Goal: Task Accomplishment & Management: Complete application form

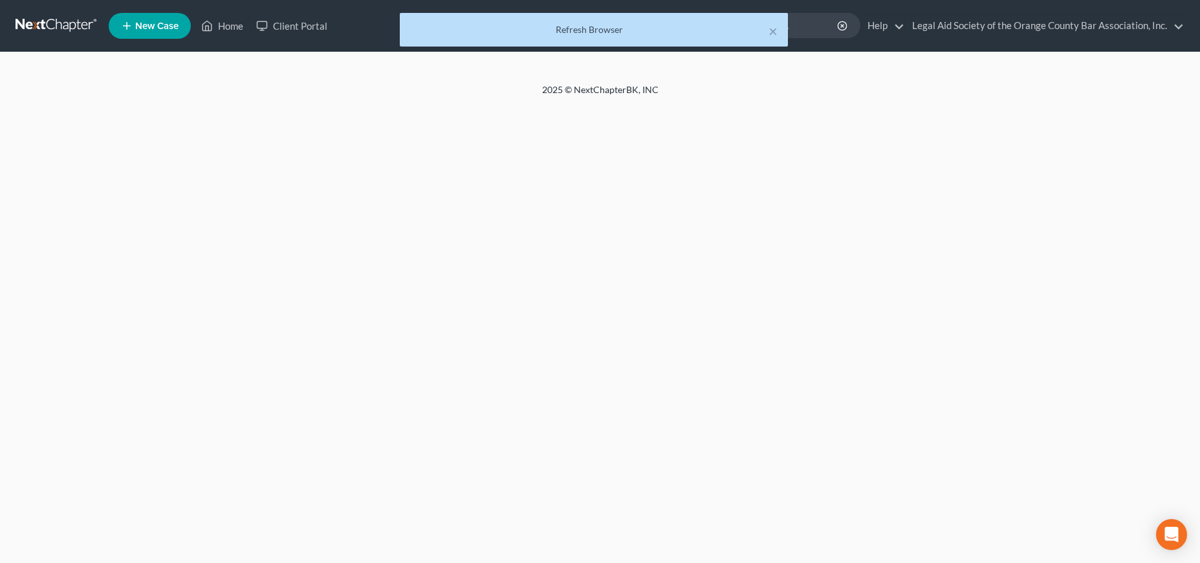
click at [564, 29] on div "Refresh Browser" at bounding box center [593, 29] width 367 height 13
click at [232, 24] on div "× Refresh Browser" at bounding box center [594, 33] width 1200 height 40
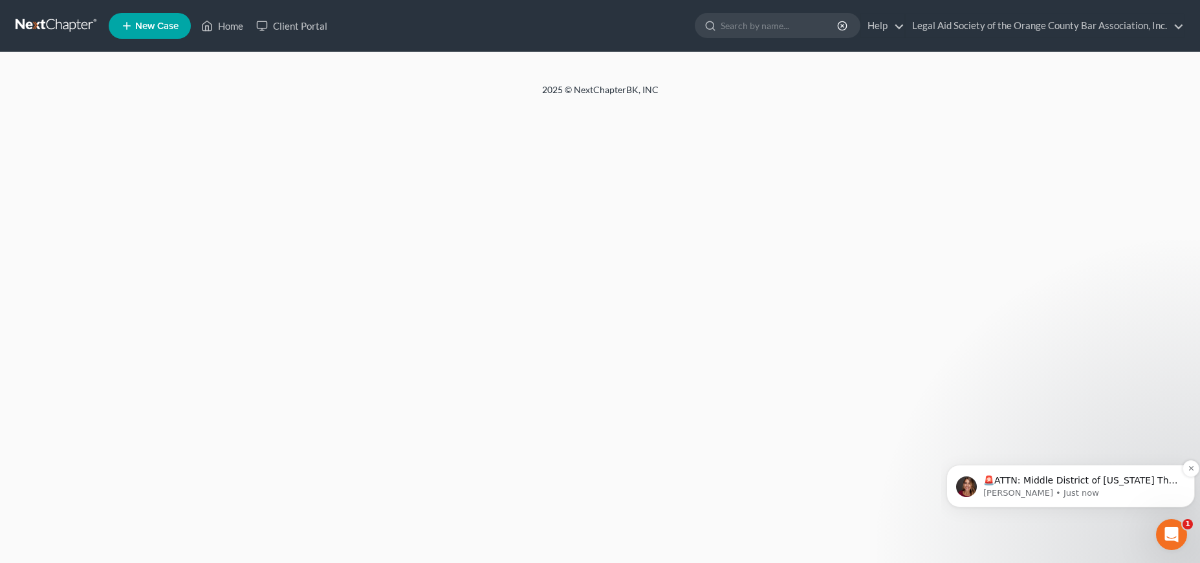
click at [1061, 480] on p "🚨ATTN: Middle District of [US_STATE] The court has added a new Credit Counselin…" at bounding box center [1080, 481] width 195 height 13
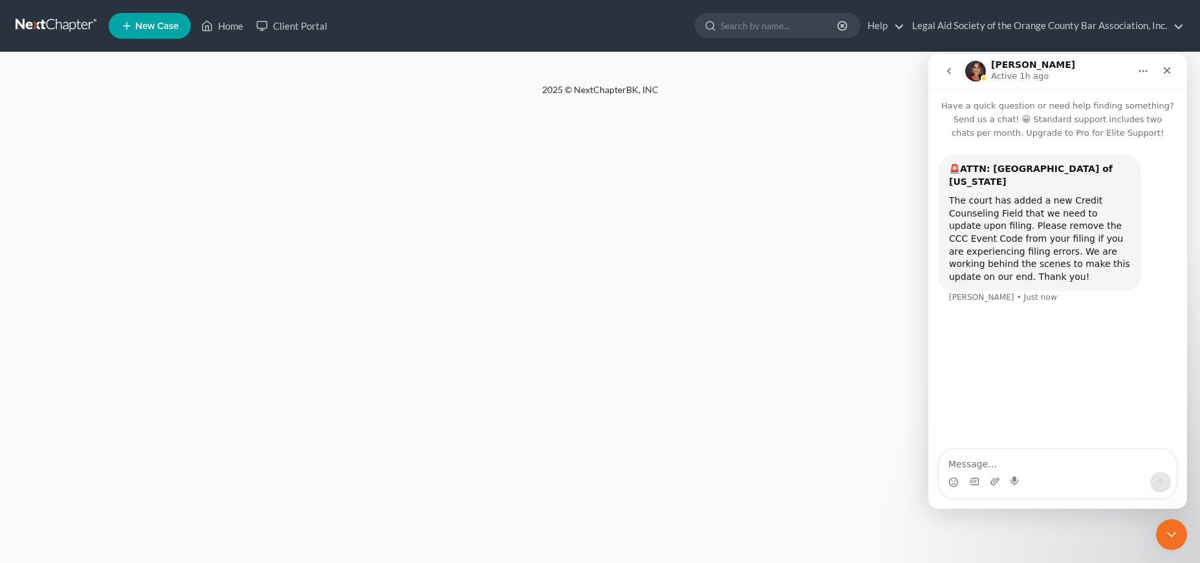
click at [942, 152] on div "🚨ATTN: Middle District of [US_STATE] The court has added a new Credit Counselin…" at bounding box center [1057, 230] width 259 height 180
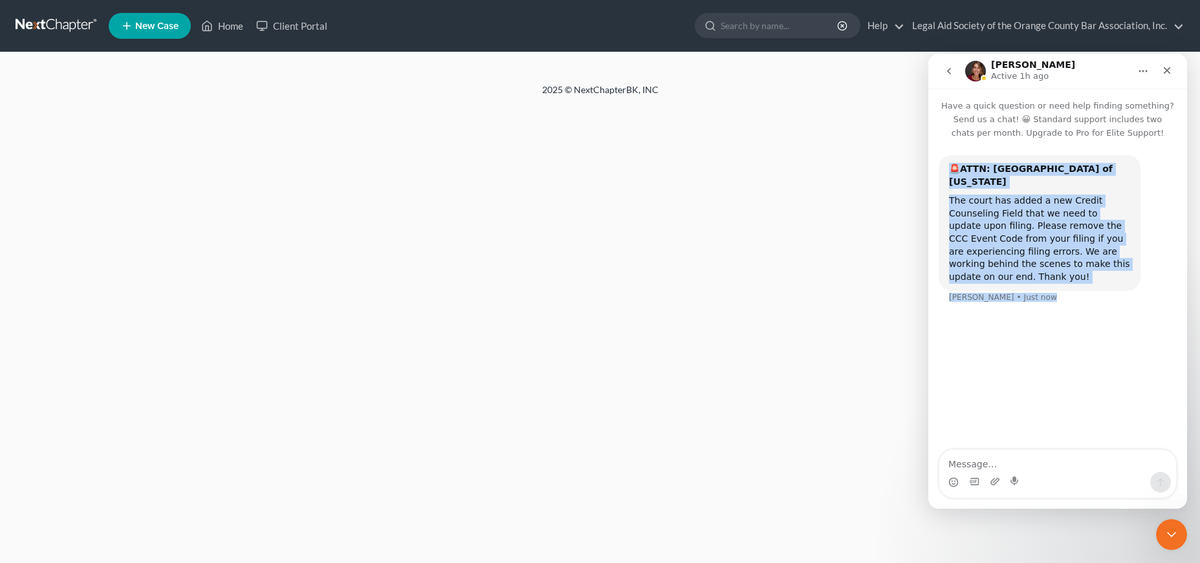
drag, startPoint x: 944, startPoint y: 157, endPoint x: 947, endPoint y: 167, distance: 10.0
click at [947, 167] on div "🚨ATTN: Middle District of [US_STATE] The court has added a new Credit Counselin…" at bounding box center [1057, 237] width 238 height 164
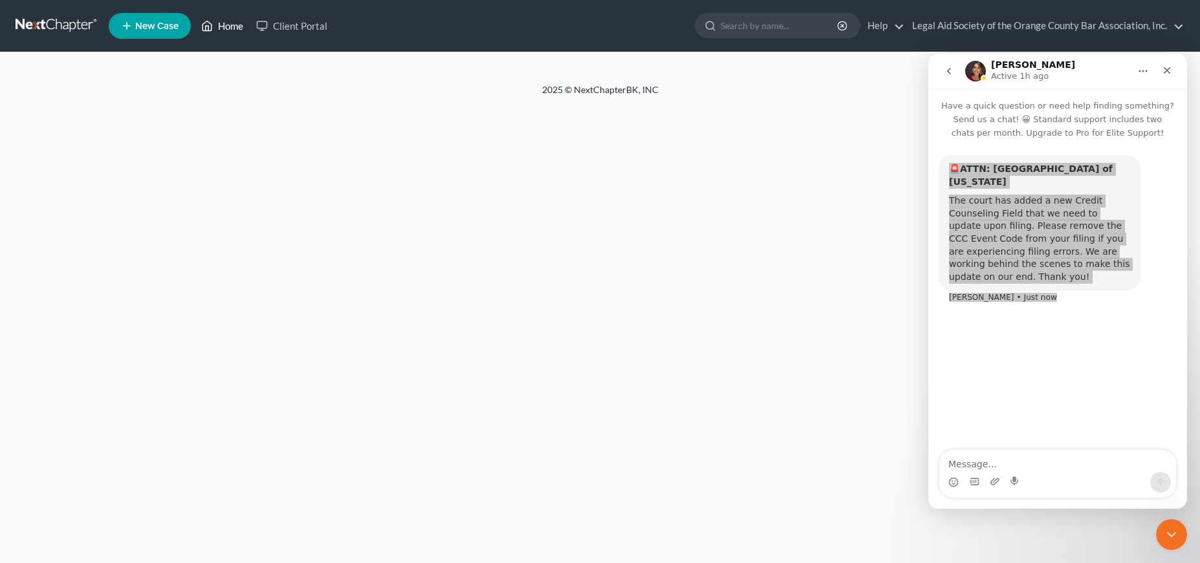
click at [221, 32] on link "Home" at bounding box center [222, 25] width 55 height 23
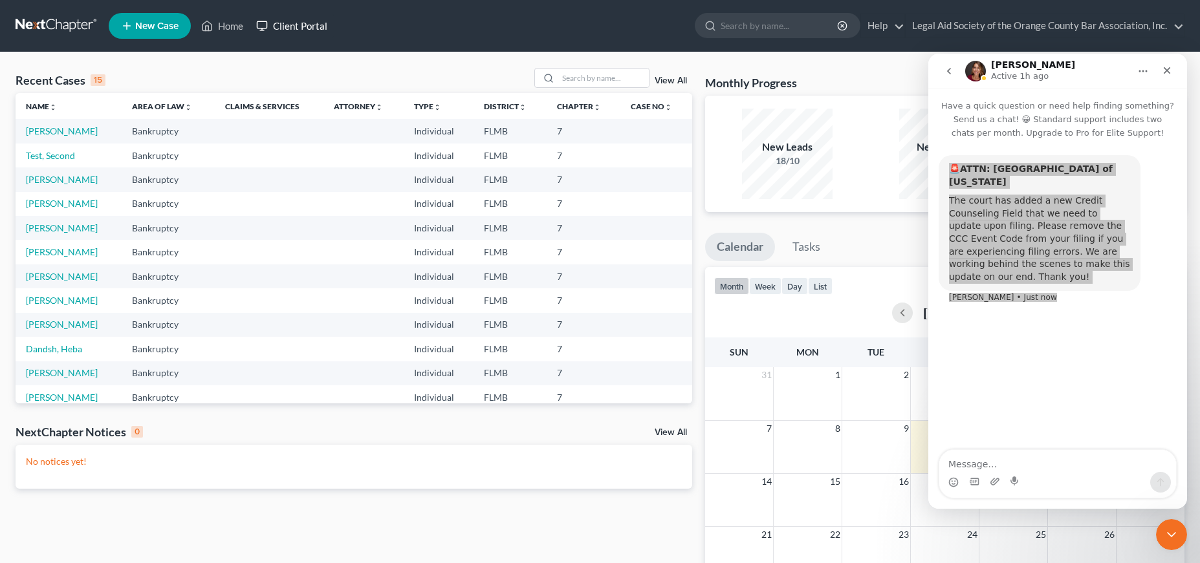
click at [304, 30] on link "Client Portal" at bounding box center [292, 25] width 84 height 23
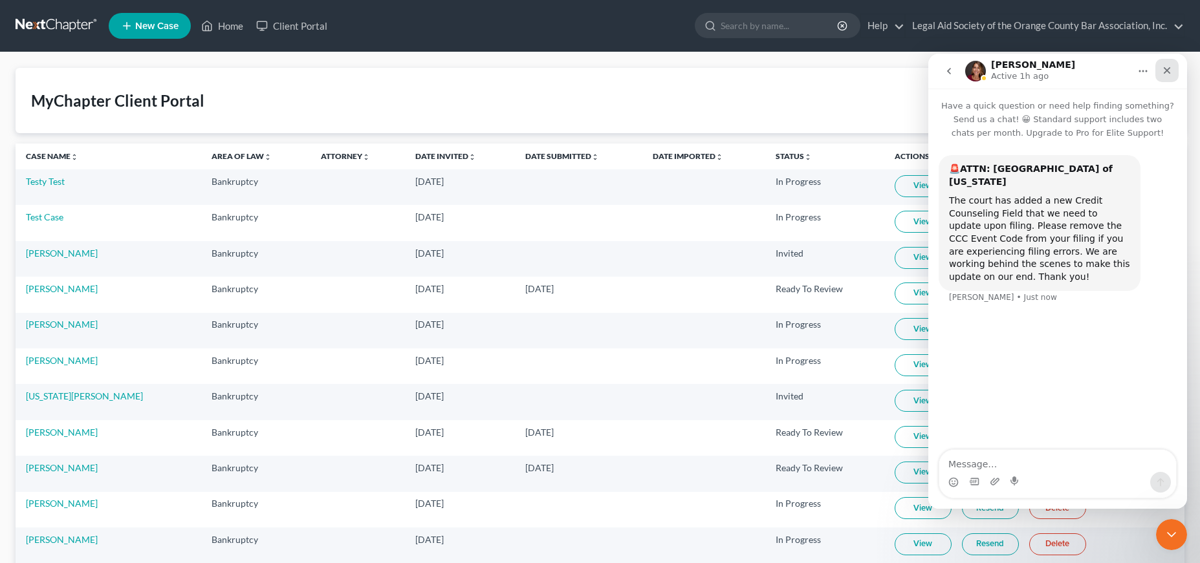
click at [1167, 63] on div "Close" at bounding box center [1166, 70] width 23 height 23
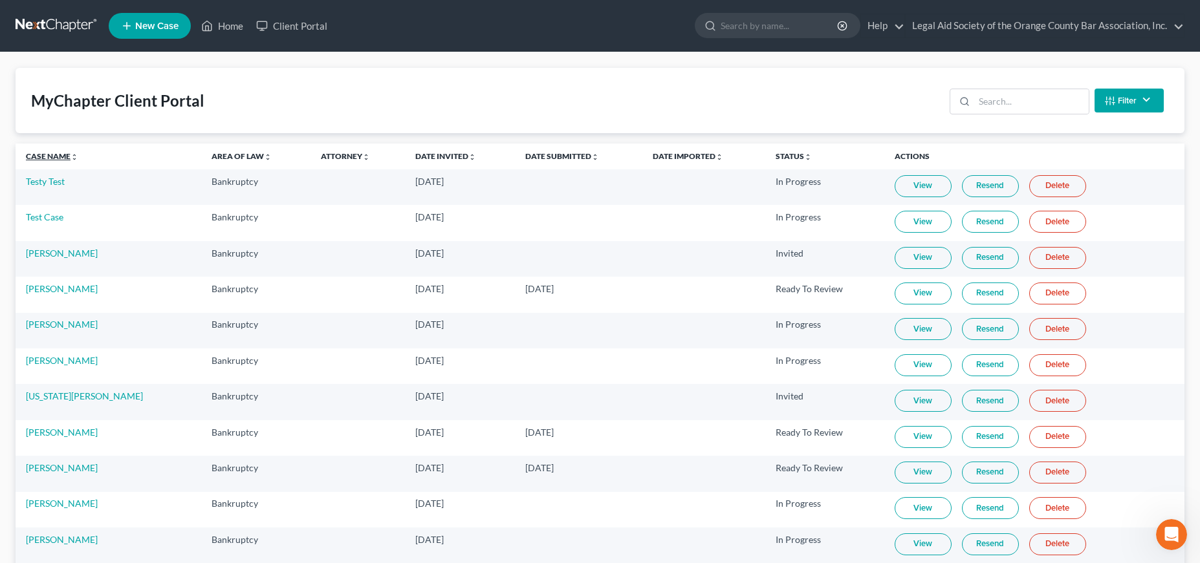
click at [61, 160] on link "Case Name unfold_more expand_more expand_less" at bounding box center [52, 156] width 52 height 10
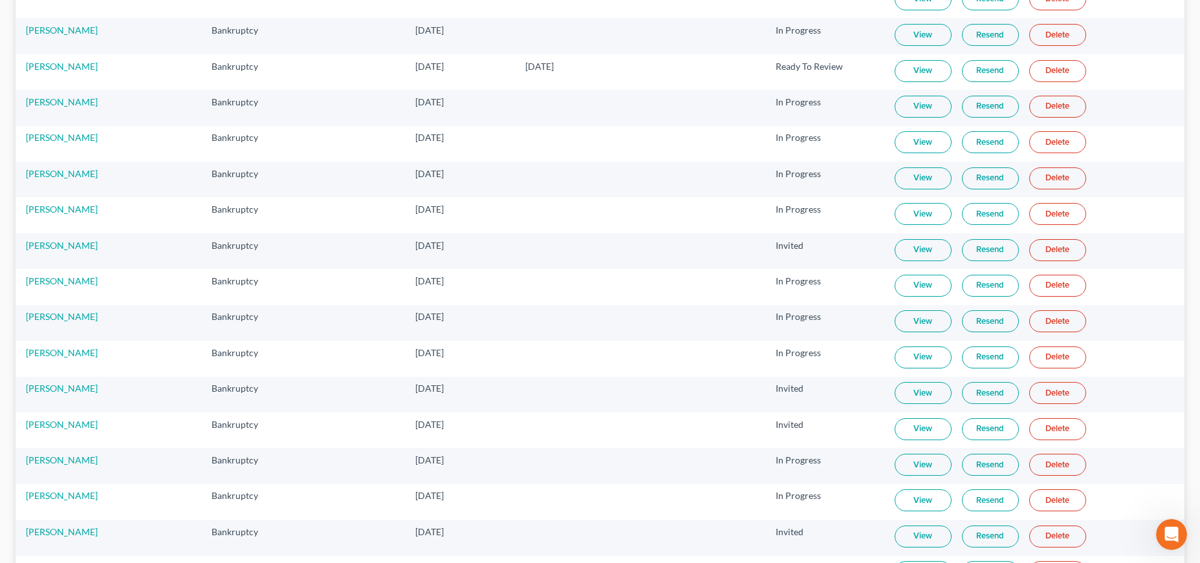
scroll to position [396, 0]
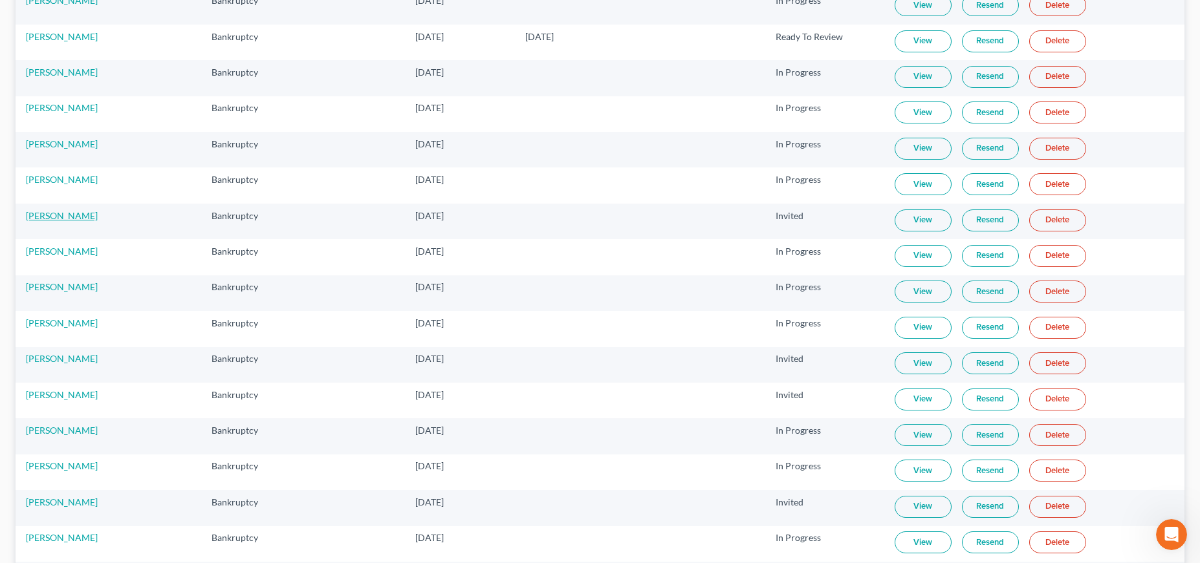
click at [80, 215] on link "[PERSON_NAME]" at bounding box center [62, 215] width 72 height 11
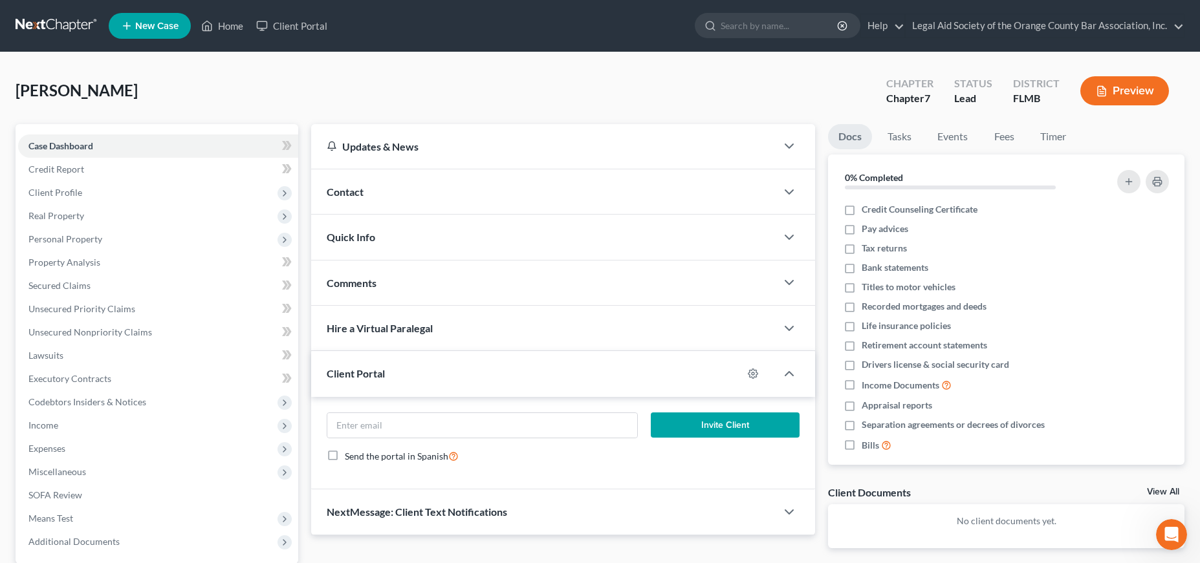
click at [379, 187] on div "Contact" at bounding box center [543, 191] width 465 height 45
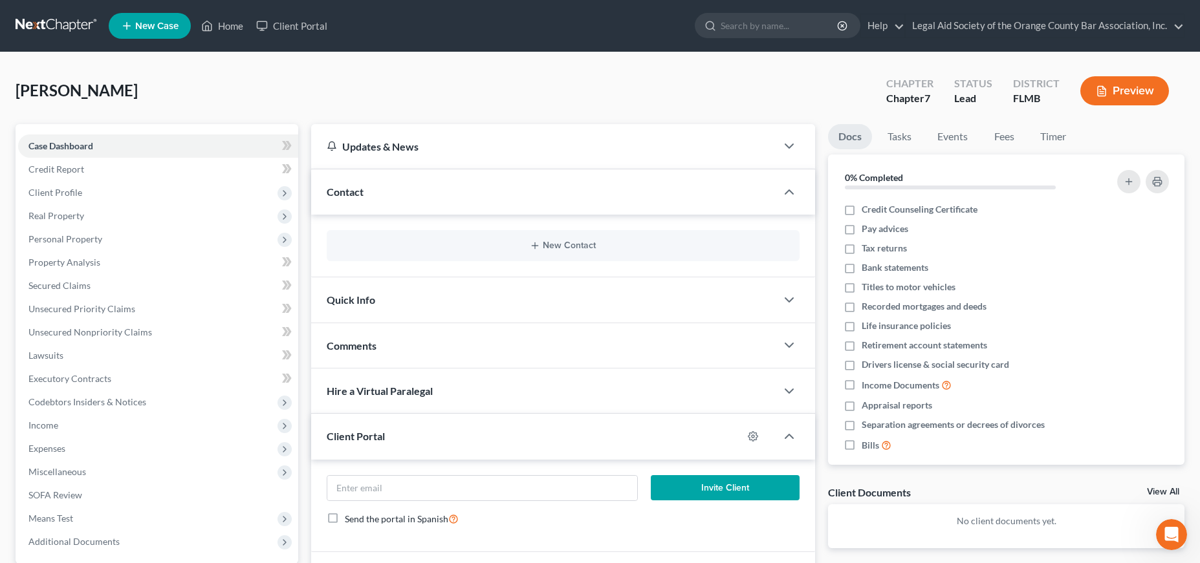
click at [389, 299] on div "Quick Info" at bounding box center [543, 299] width 465 height 45
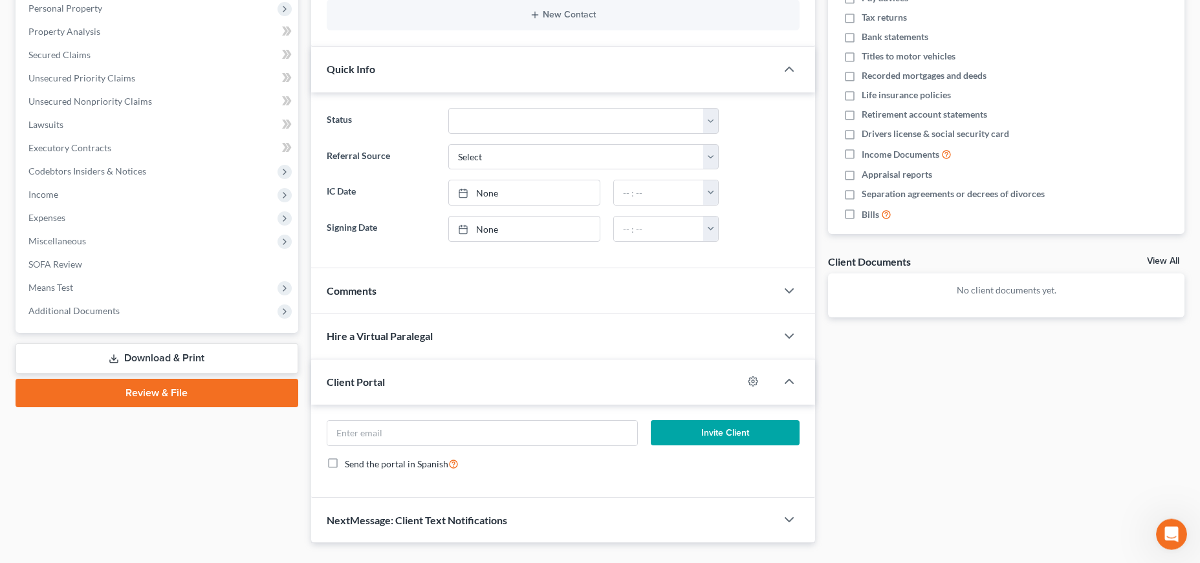
scroll to position [259, 0]
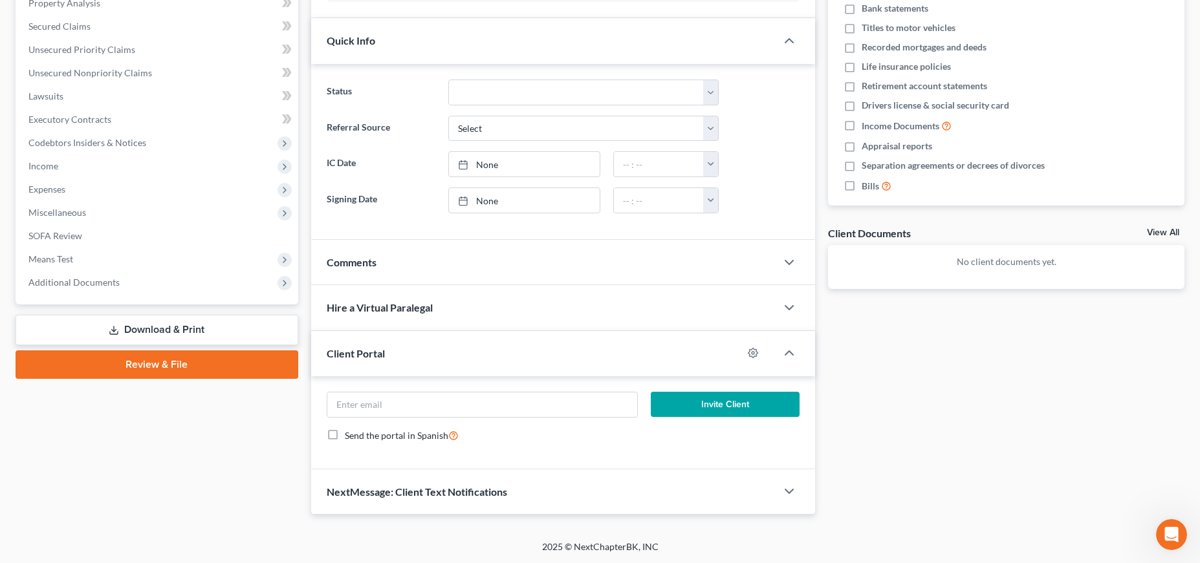
click at [466, 344] on div "Client Portal" at bounding box center [526, 353] width 431 height 45
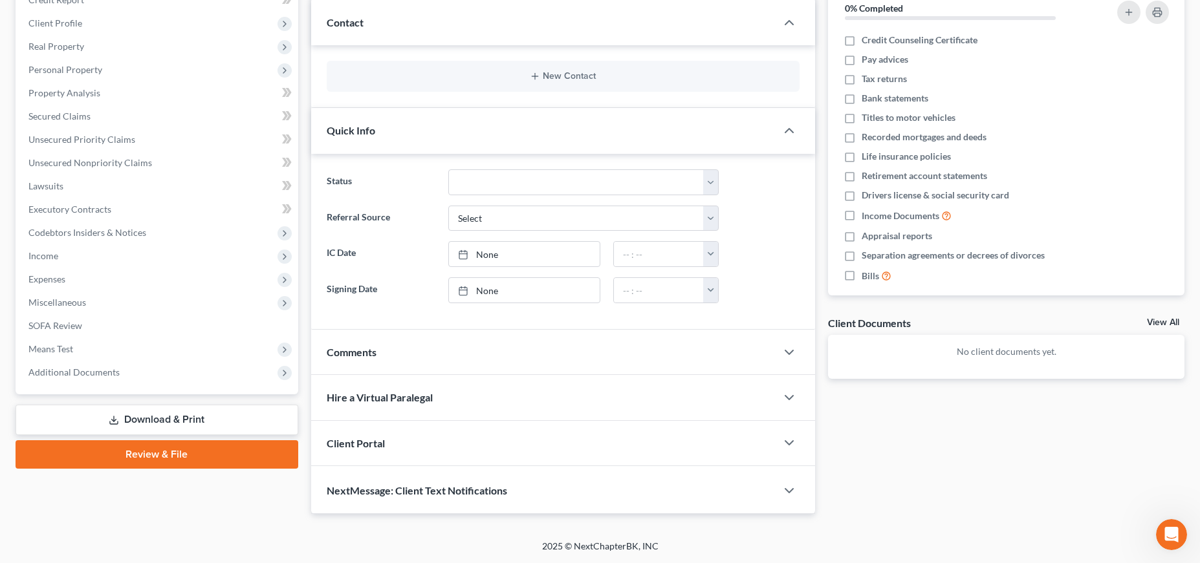
scroll to position [166, 0]
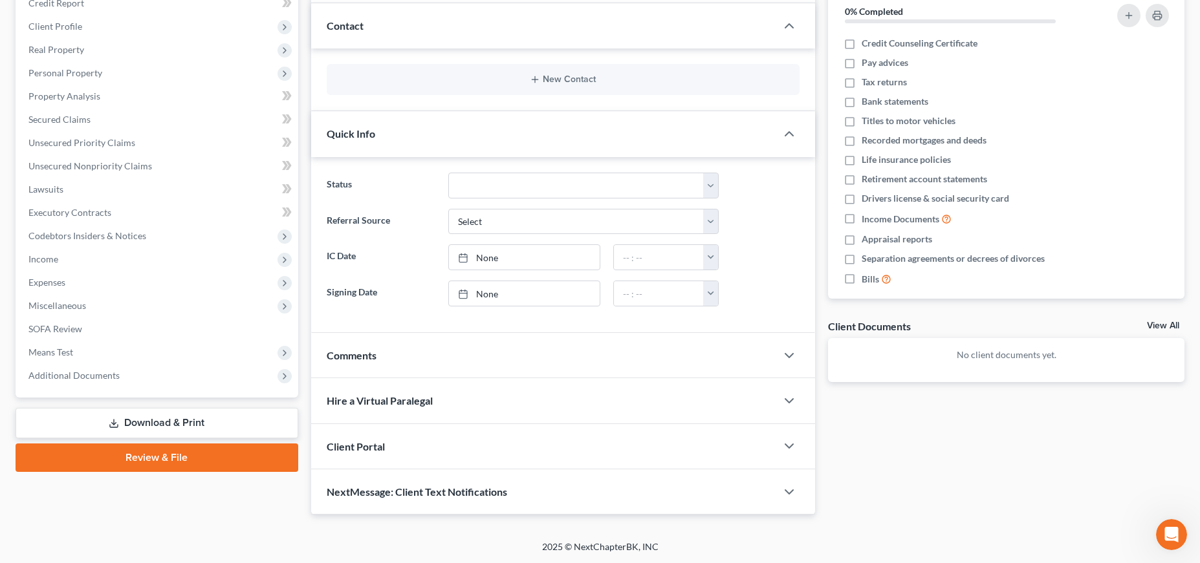
click at [417, 444] on div "Client Portal" at bounding box center [543, 446] width 465 height 45
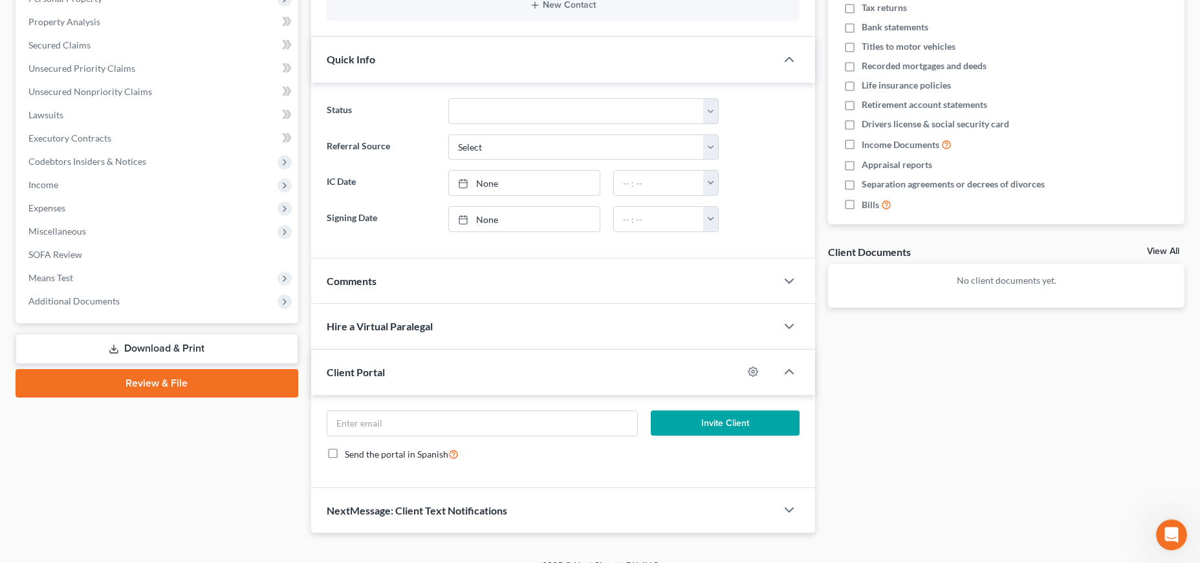
scroll to position [259, 0]
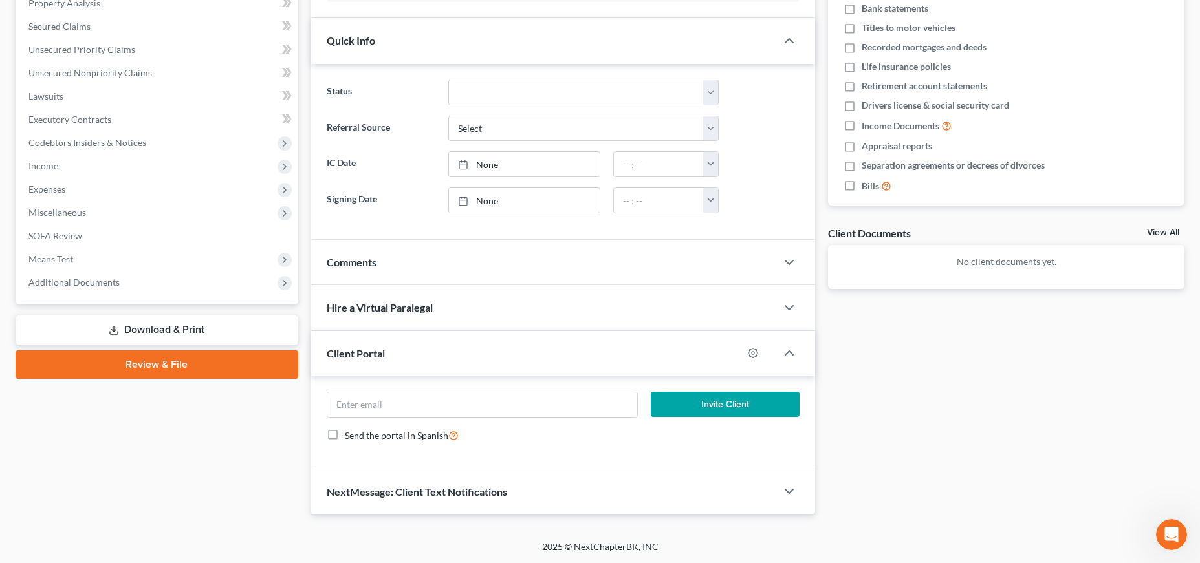
click at [526, 500] on div "NextMessage: Client Text Notifications" at bounding box center [543, 491] width 465 height 45
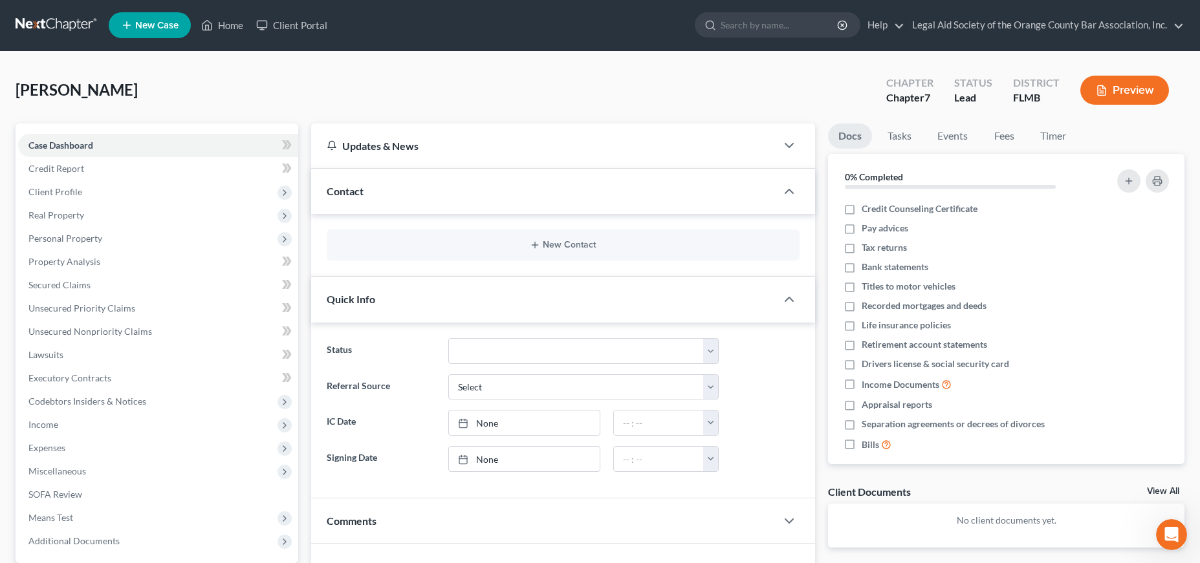
scroll to position [0, 0]
click at [229, 25] on link "Home" at bounding box center [222, 25] width 55 height 23
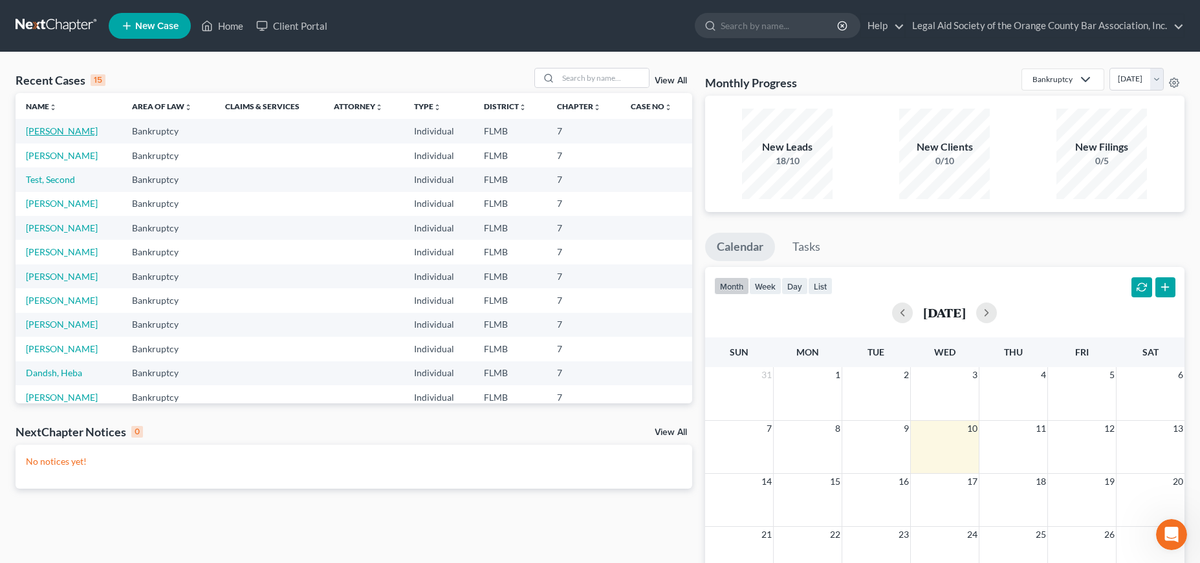
click at [59, 130] on link "[PERSON_NAME]" at bounding box center [62, 130] width 72 height 11
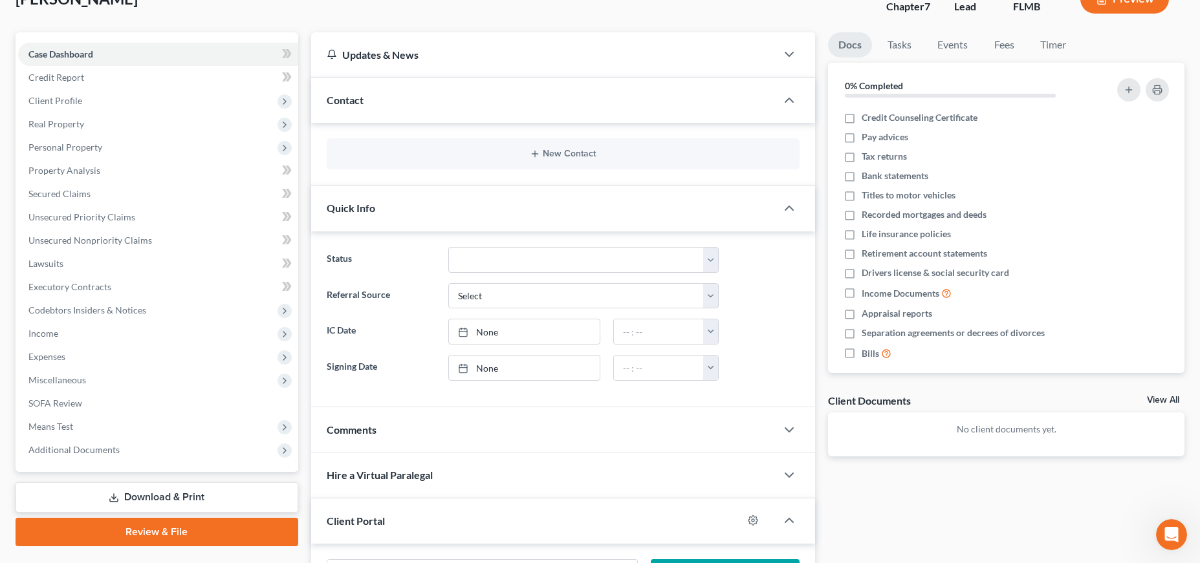
scroll to position [66, 0]
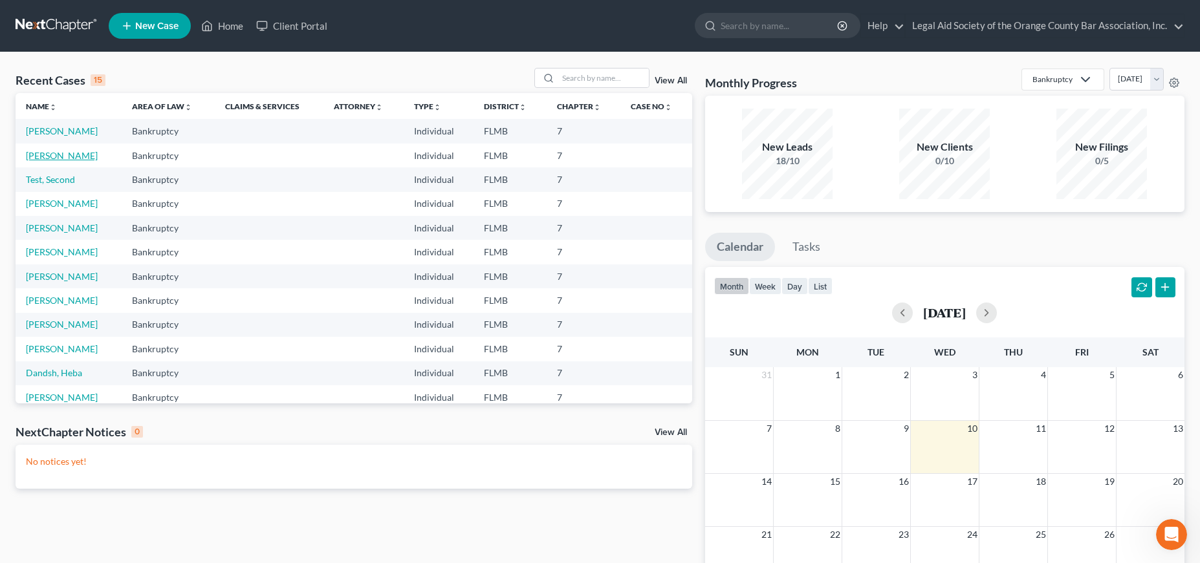
click at [46, 153] on link "[PERSON_NAME]" at bounding box center [62, 155] width 72 height 11
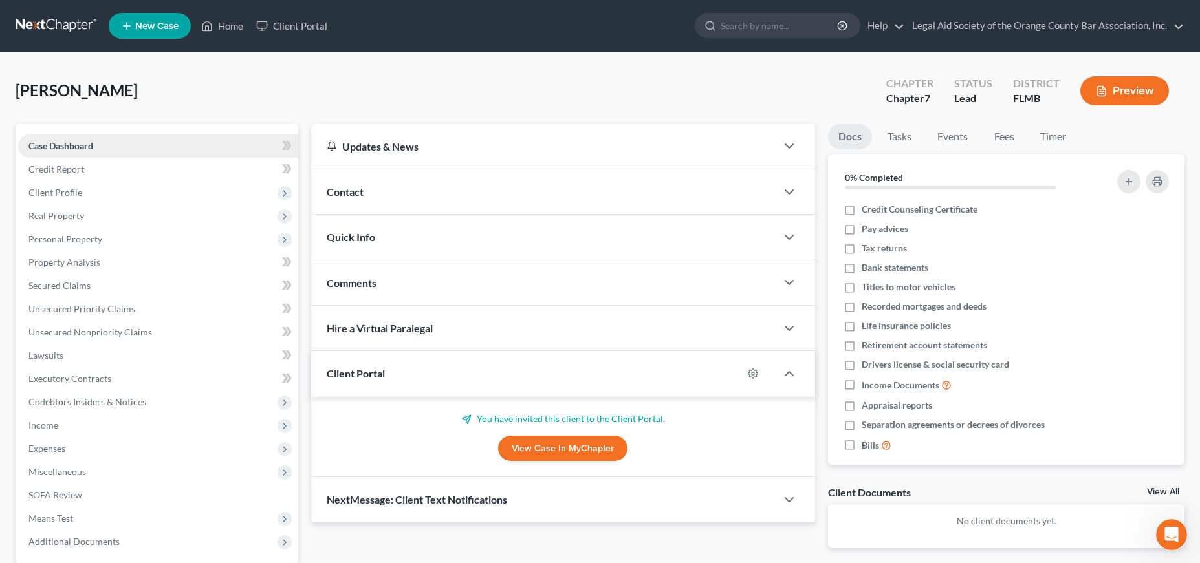
click at [93, 147] on span "Case Dashboard" at bounding box center [60, 145] width 65 height 11
click at [428, 240] on div "Quick Info" at bounding box center [543, 237] width 465 height 45
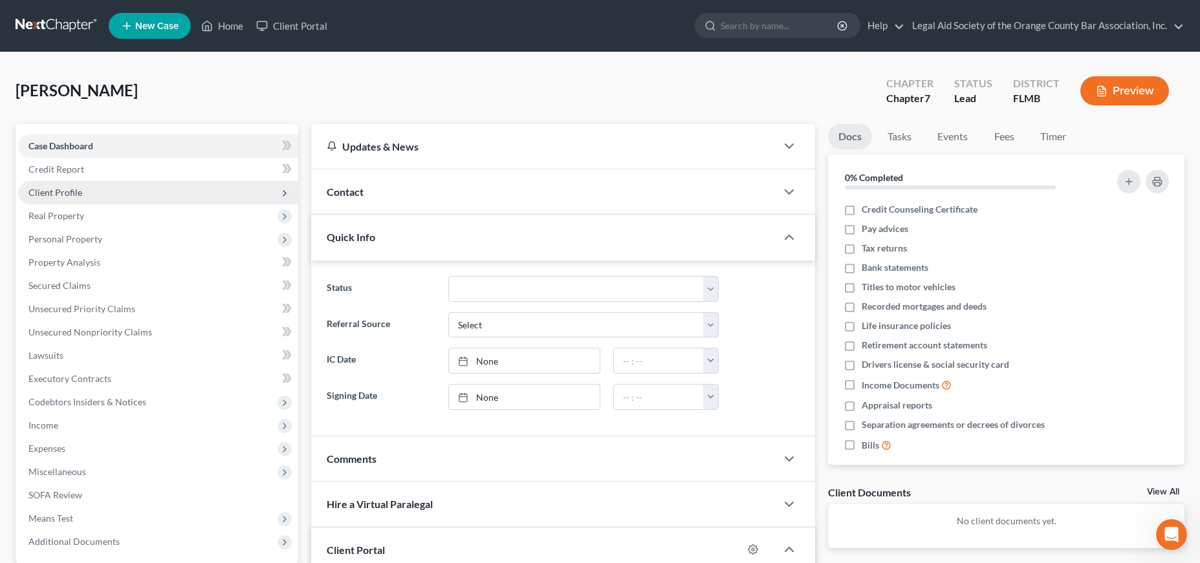
click at [77, 189] on span "Client Profile" at bounding box center [55, 192] width 54 height 11
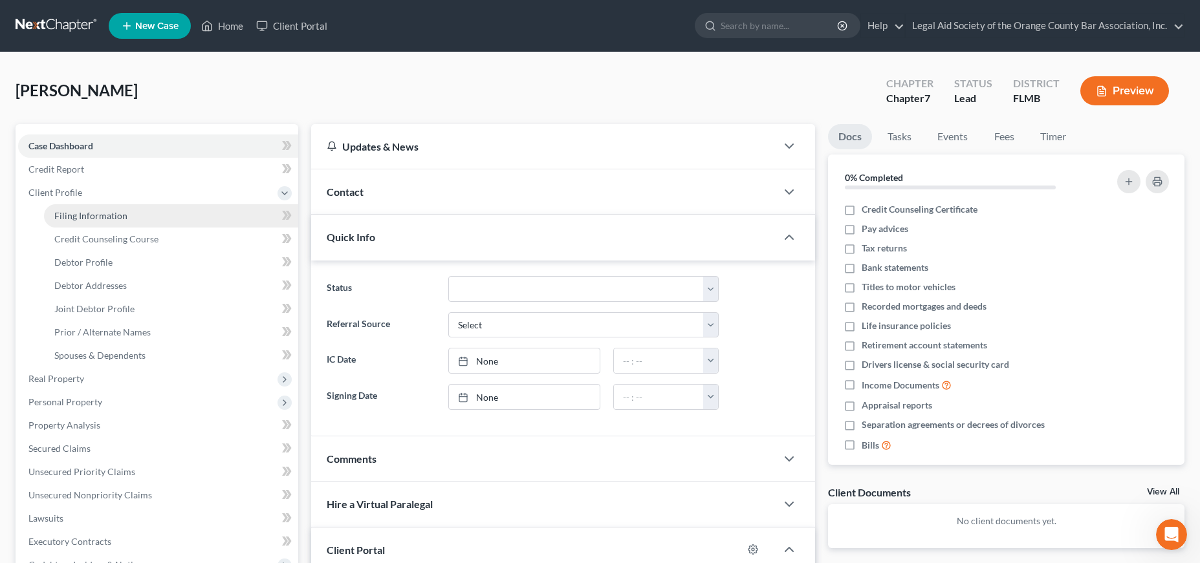
click at [138, 213] on link "Filing Information" at bounding box center [171, 215] width 254 height 23
select select "1"
select select "0"
select select "9"
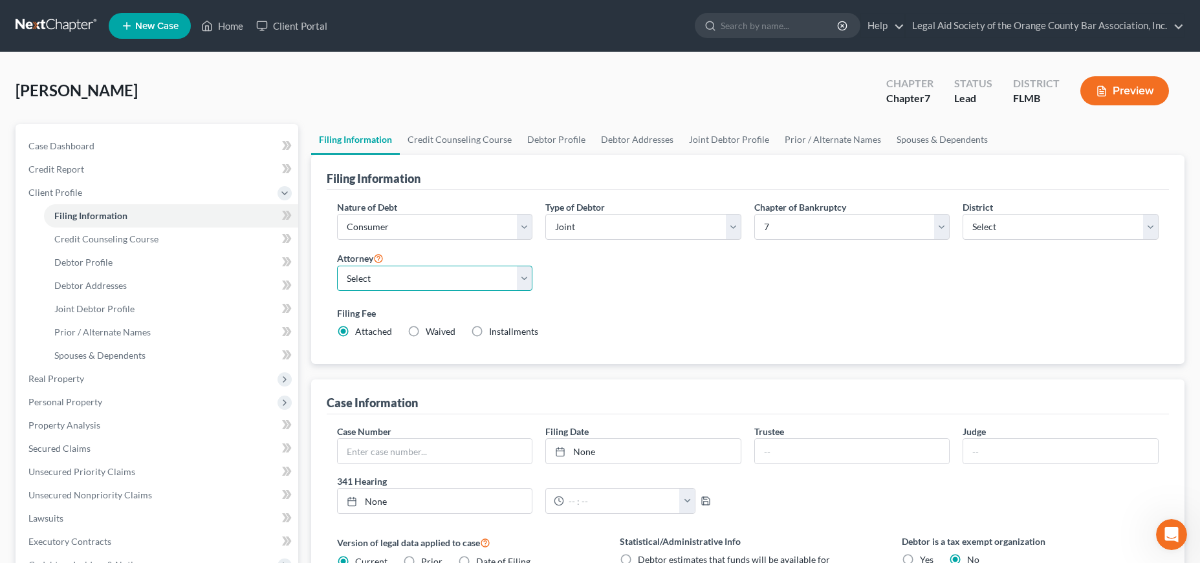
click at [337, 266] on select "Select [PERSON_NAME] - FLMB [PERSON_NAME] - FLMB" at bounding box center [435, 279] width 196 height 26
select select "1"
click option "[PERSON_NAME] - FLMB" at bounding box center [0, 0] width 0 height 0
click at [715, 138] on link "Joint Debtor Profile" at bounding box center [729, 139] width 96 height 31
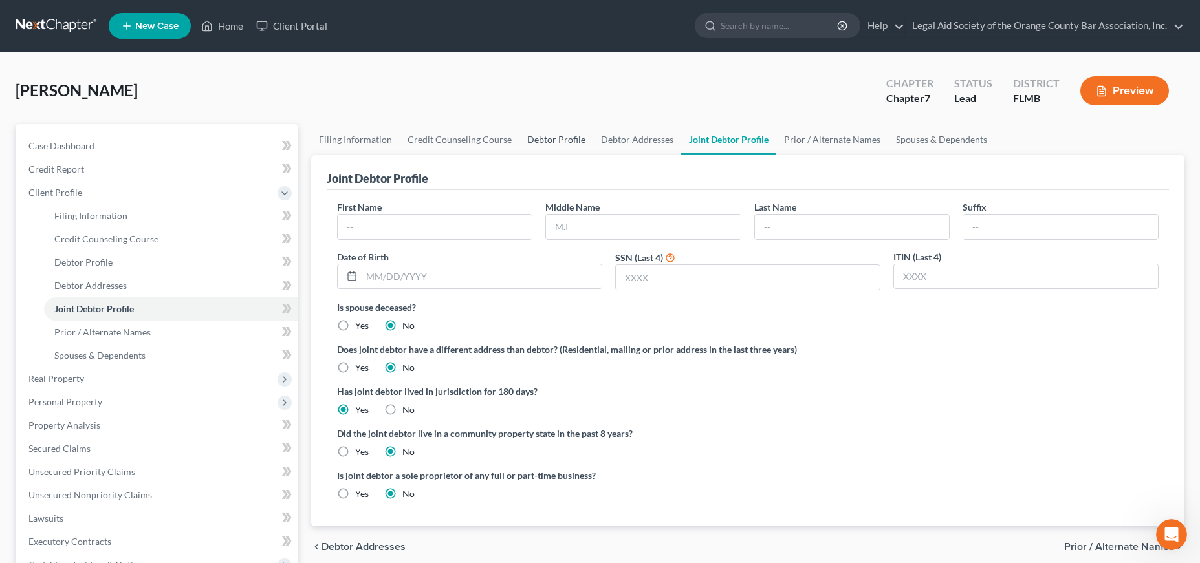
click at [557, 135] on link "Debtor Profile" at bounding box center [556, 139] width 74 height 31
select select "1"
select select "0"
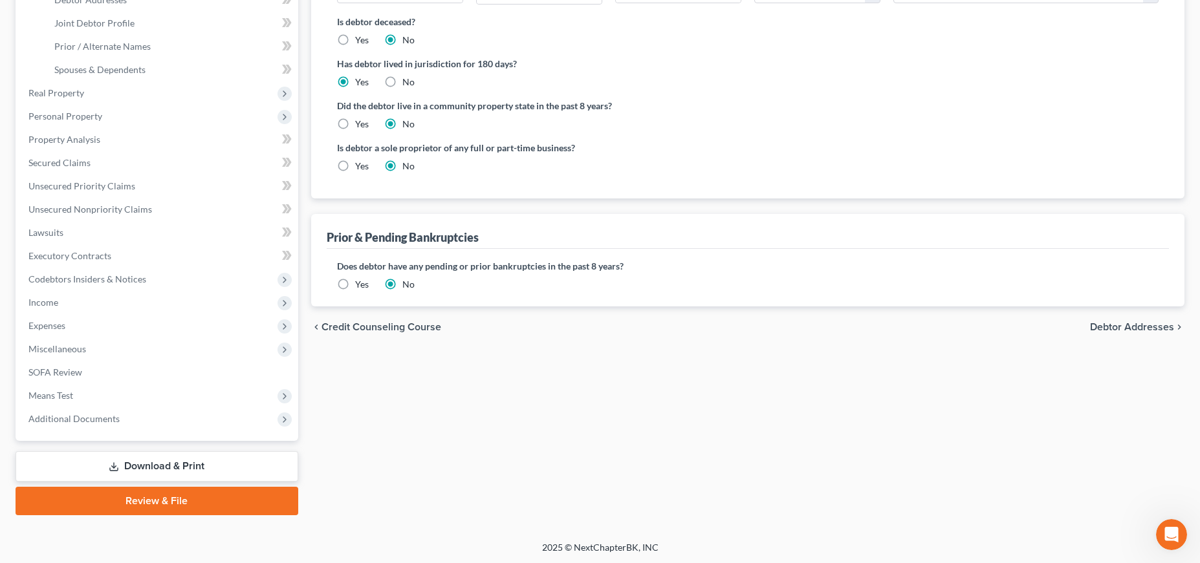
scroll to position [22, 0]
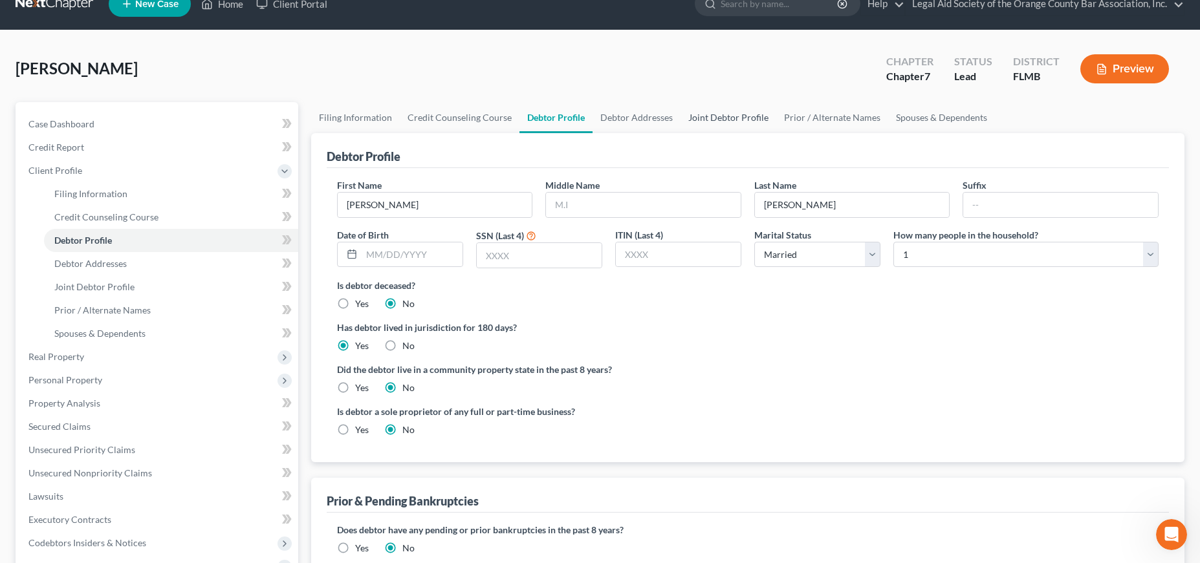
click at [730, 117] on link "Joint Debtor Profile" at bounding box center [728, 117] width 96 height 31
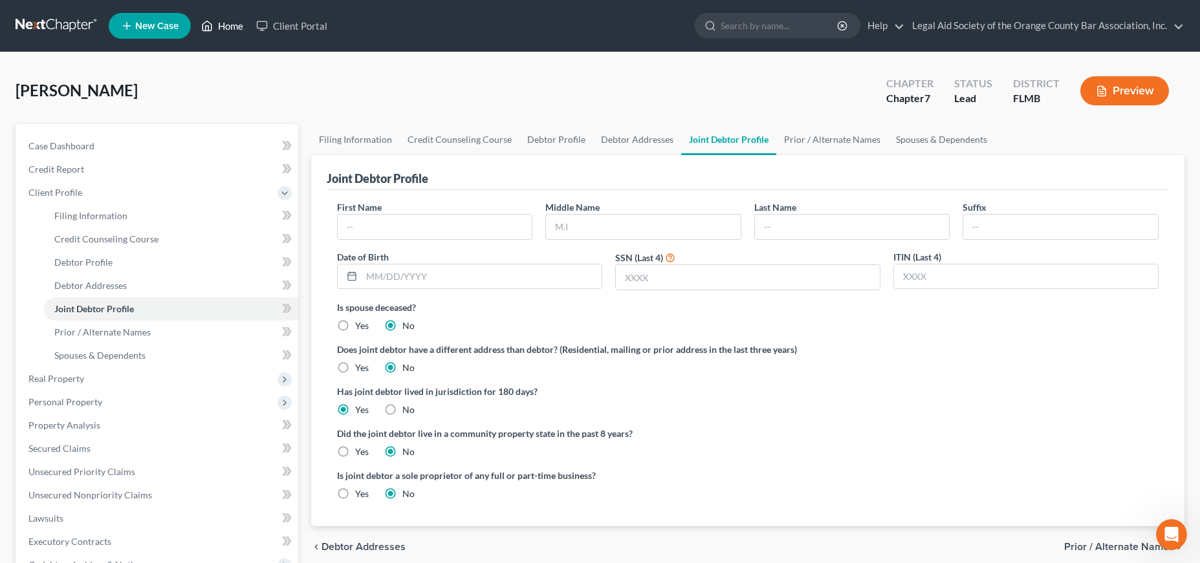
click at [228, 25] on link "Home" at bounding box center [222, 25] width 55 height 23
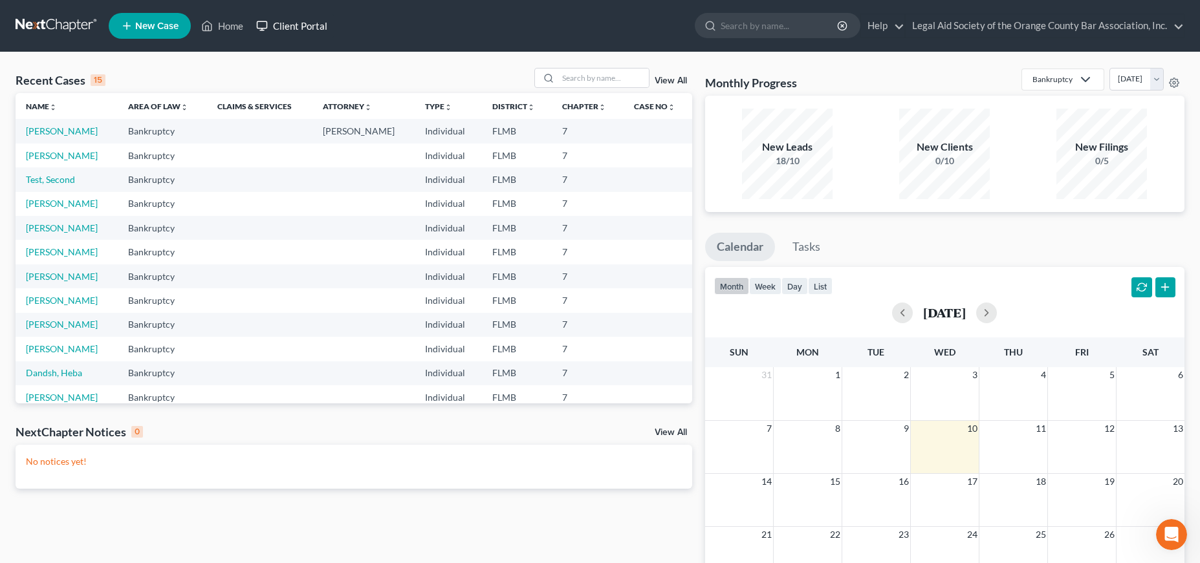
click at [312, 25] on link "Client Portal" at bounding box center [292, 25] width 84 height 23
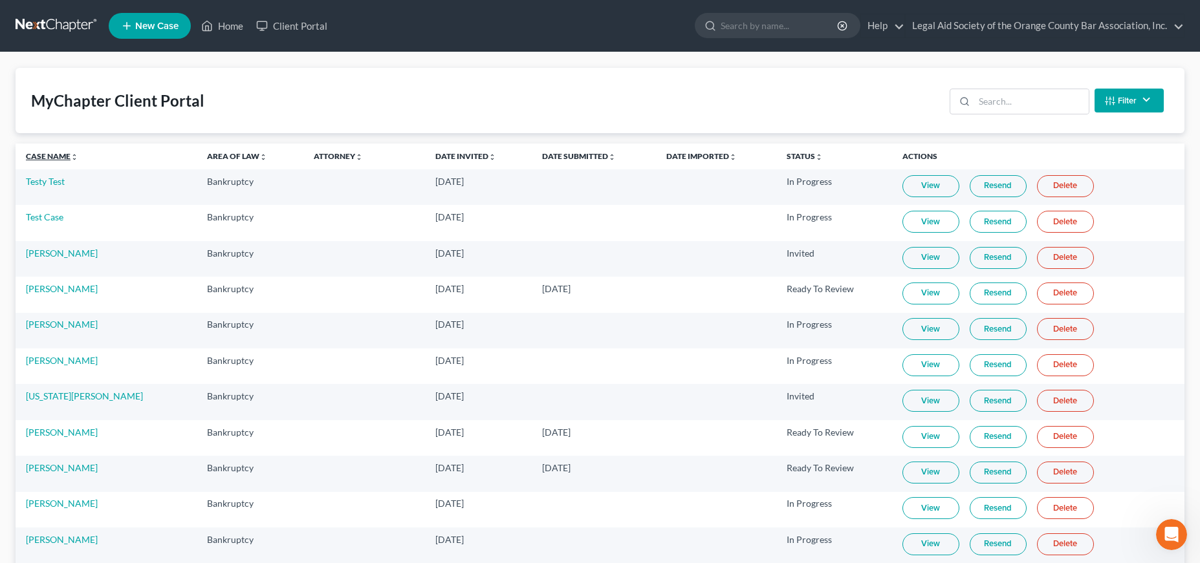
click at [77, 156] on icon "unfold_more" at bounding box center [74, 157] width 8 height 8
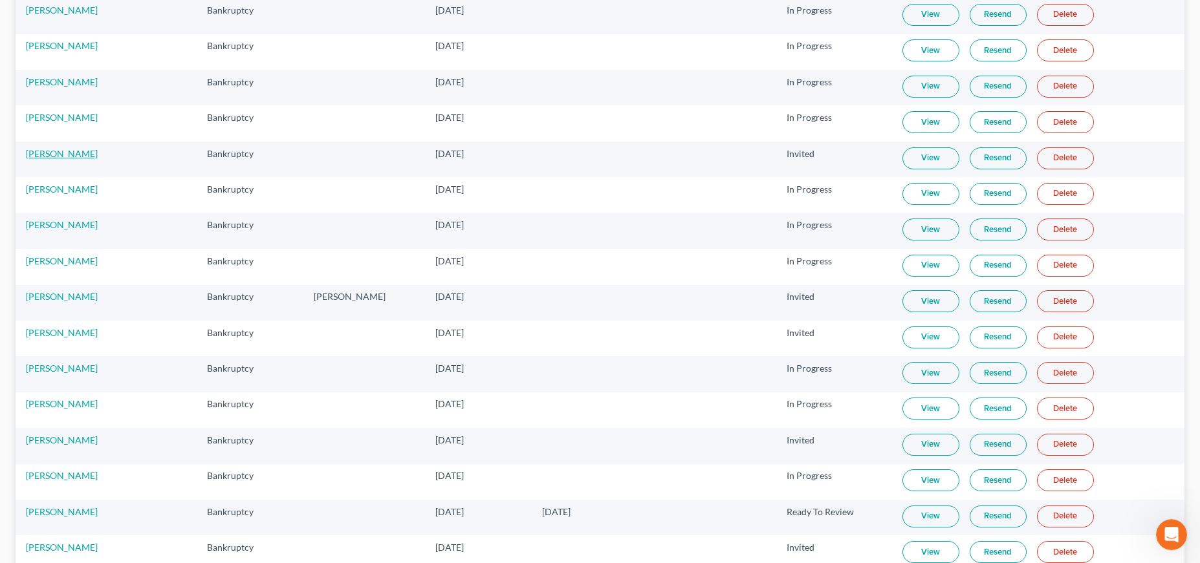
scroll to position [528, 0]
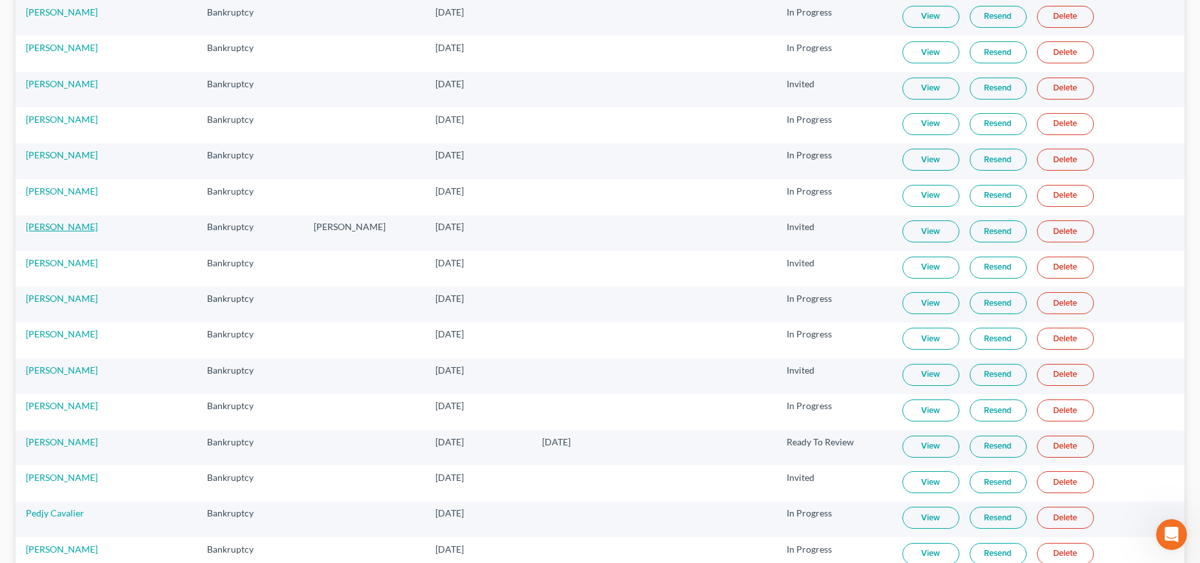
click at [59, 231] on link "[PERSON_NAME]" at bounding box center [62, 226] width 72 height 11
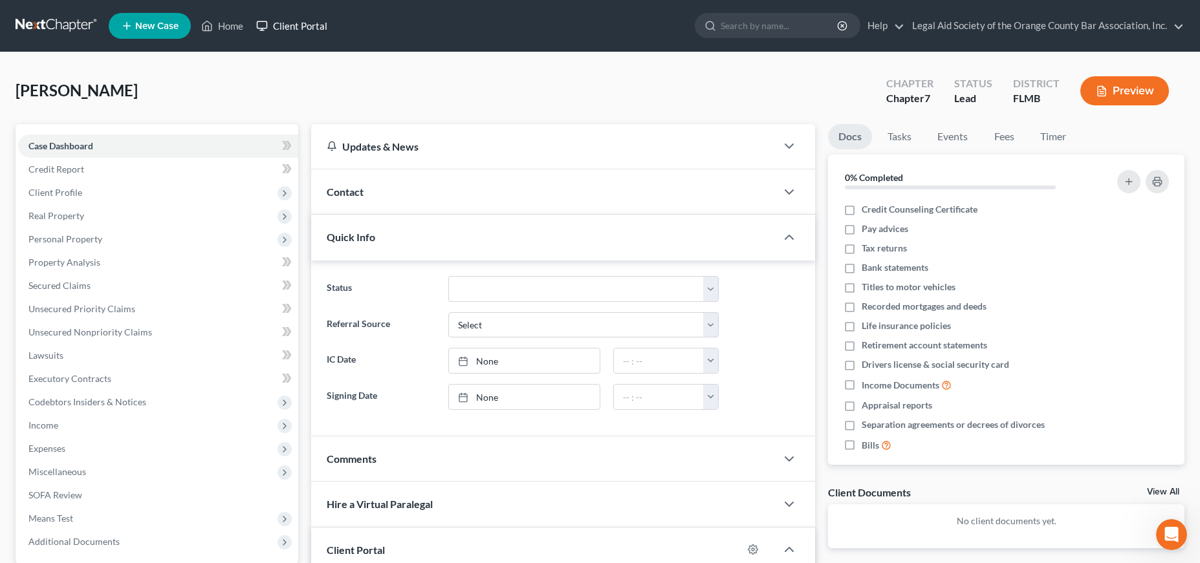
click at [296, 31] on link "Client Portal" at bounding box center [292, 25] width 84 height 23
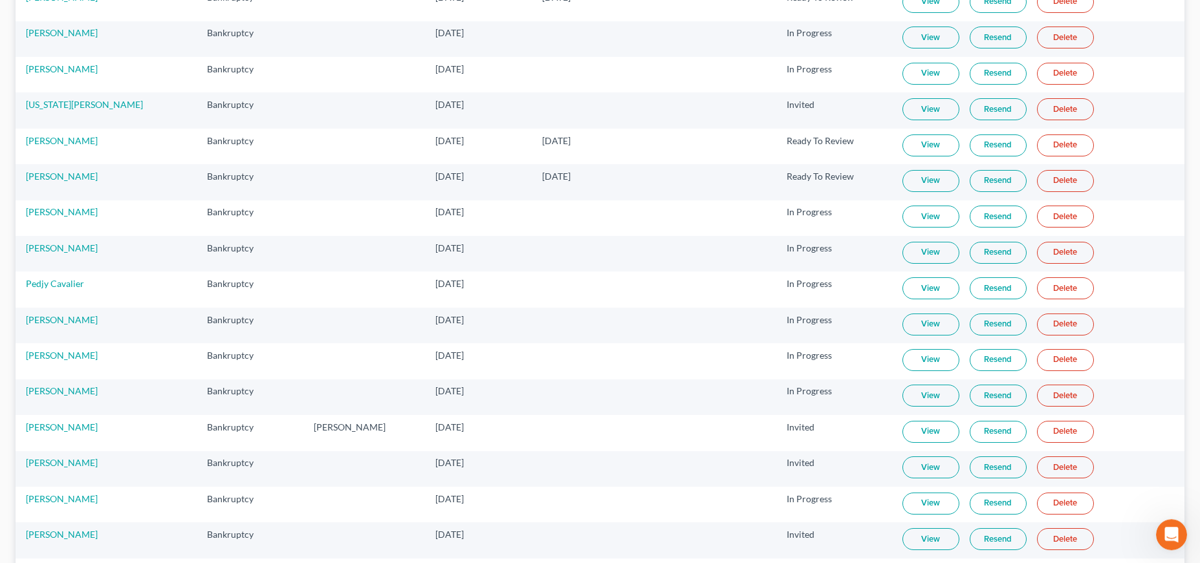
scroll to position [330, 0]
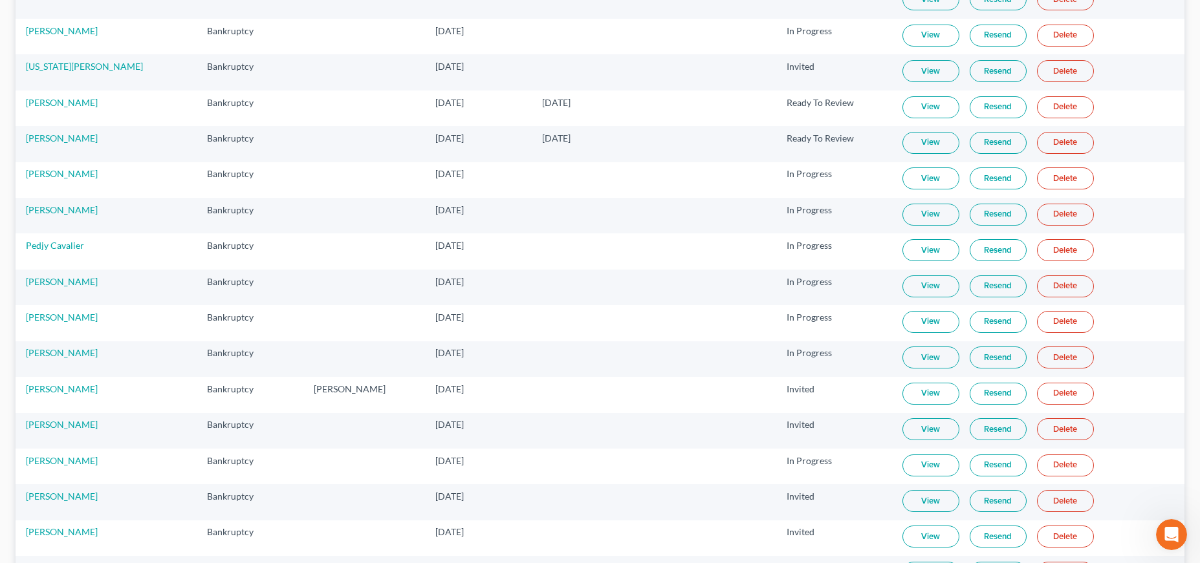
click at [920, 392] on link "View" at bounding box center [930, 394] width 57 height 22
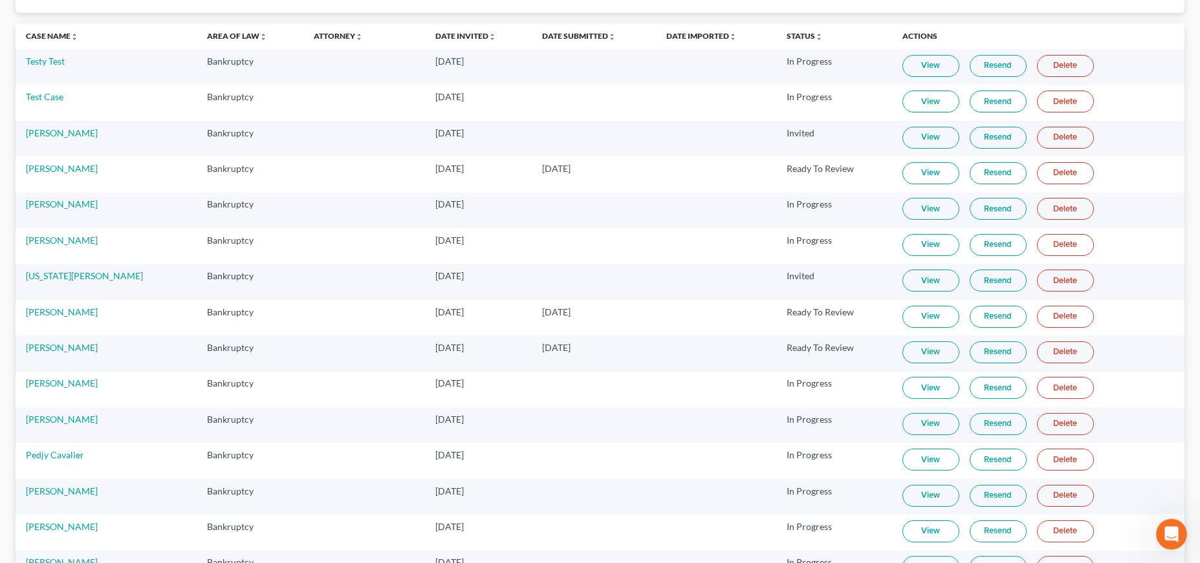
scroll to position [66, 0]
